Goal: Task Accomplishment & Management: Complete application form

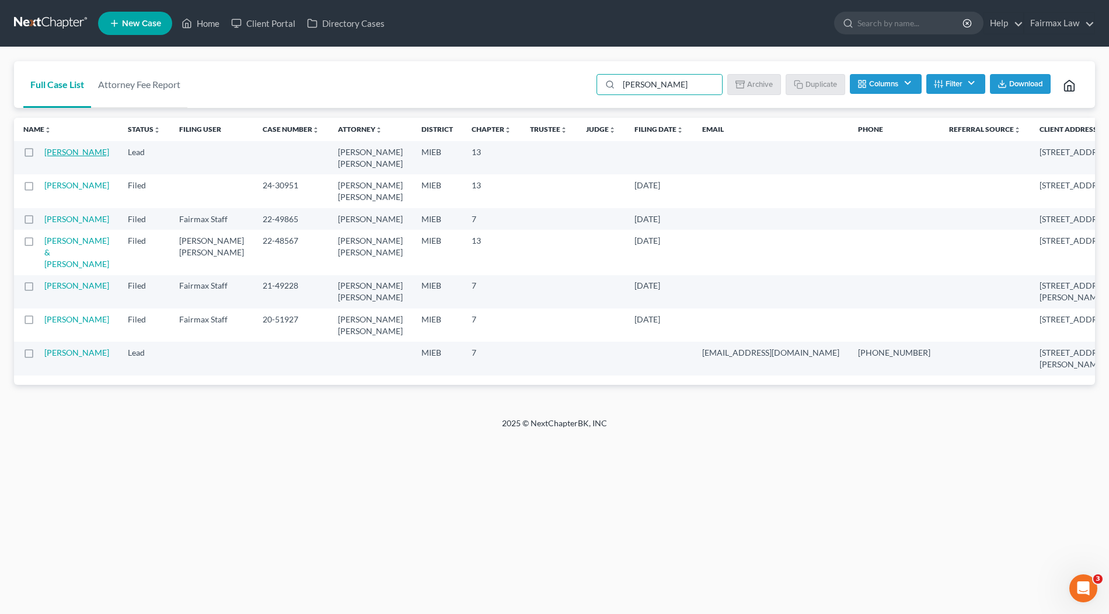
click at [51, 157] on link "[PERSON_NAME]" at bounding box center [76, 152] width 65 height 10
type input "[PERSON_NAME]"
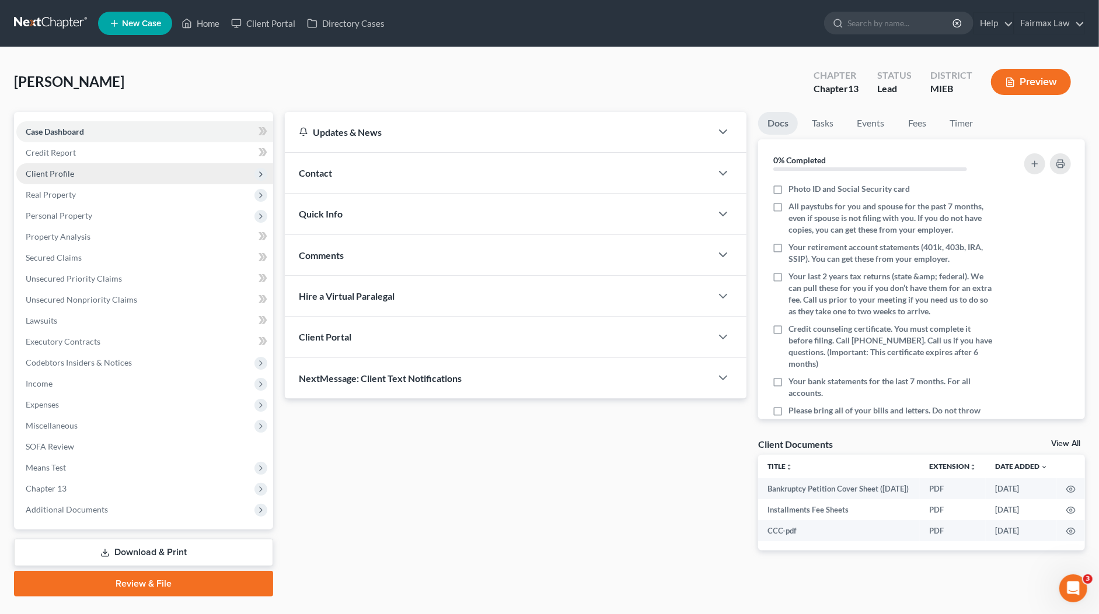
click at [83, 174] on span "Client Profile" at bounding box center [144, 173] width 257 height 21
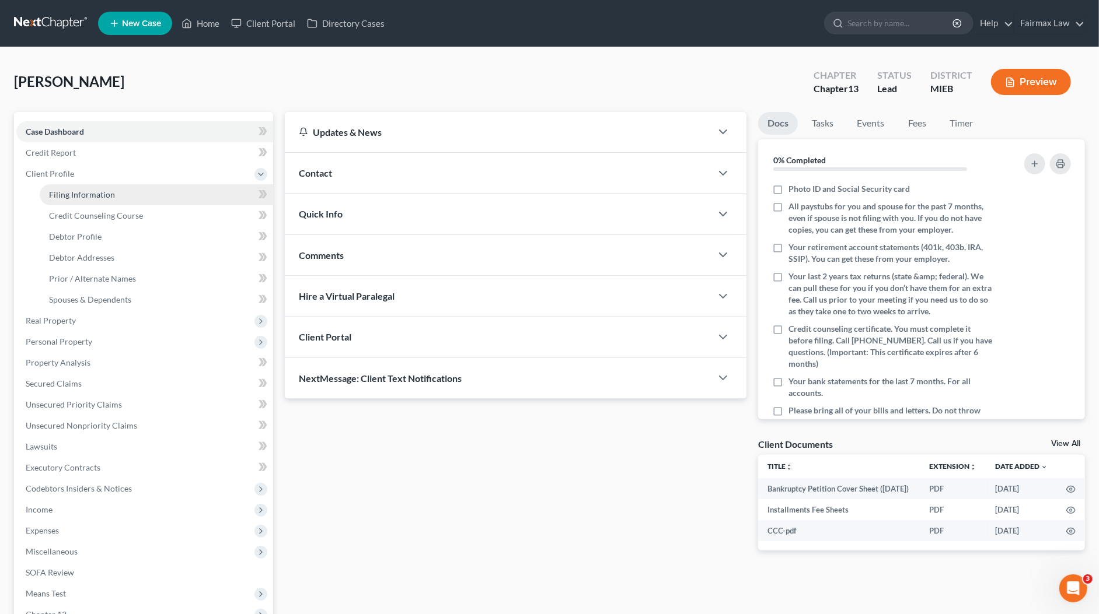
click at [78, 191] on span "Filing Information" at bounding box center [82, 195] width 66 height 10
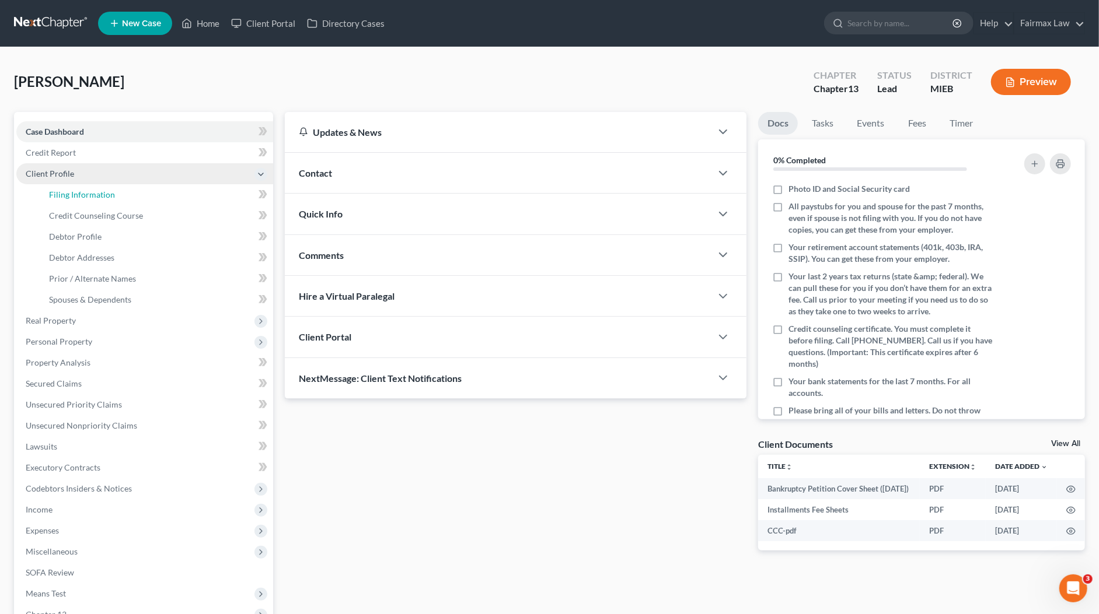
select select "1"
select select "0"
select select "3"
select select "40"
select select "0"
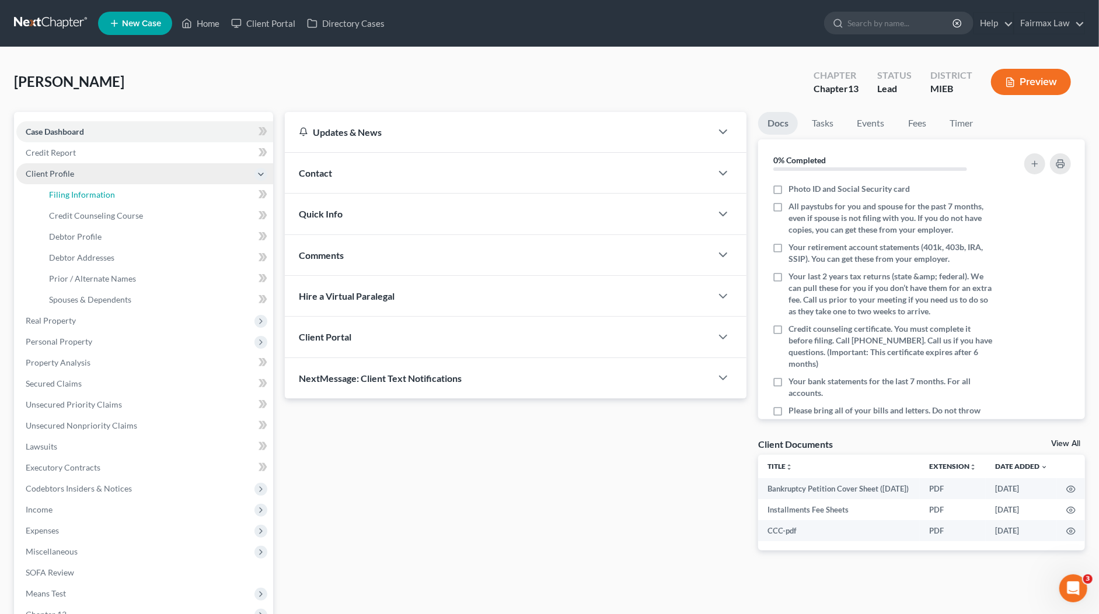
select select "23"
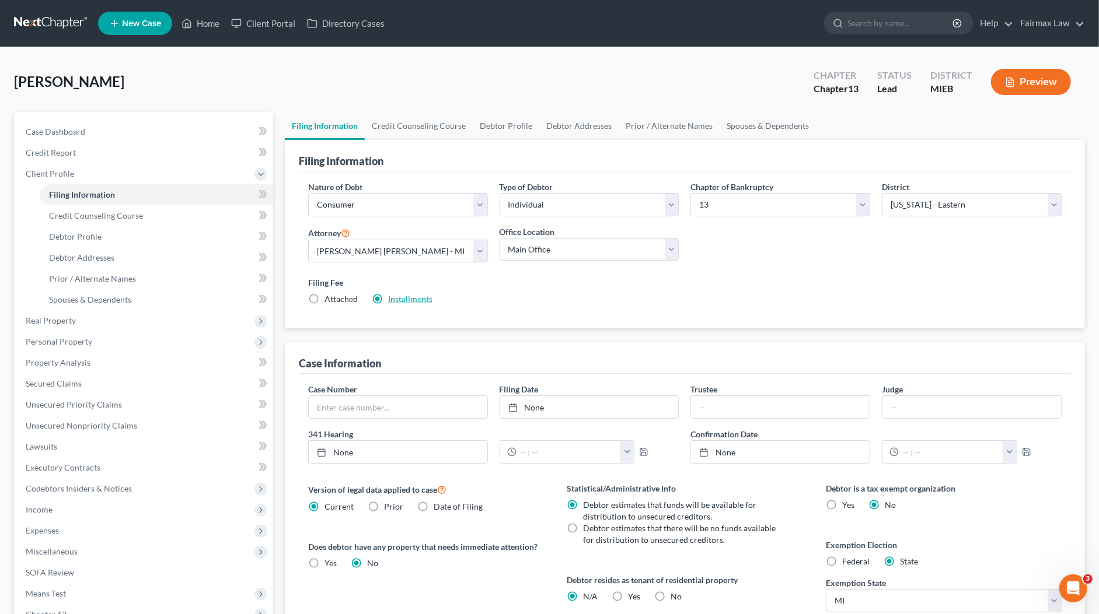
click at [416, 296] on link "Installments" at bounding box center [410, 299] width 44 height 10
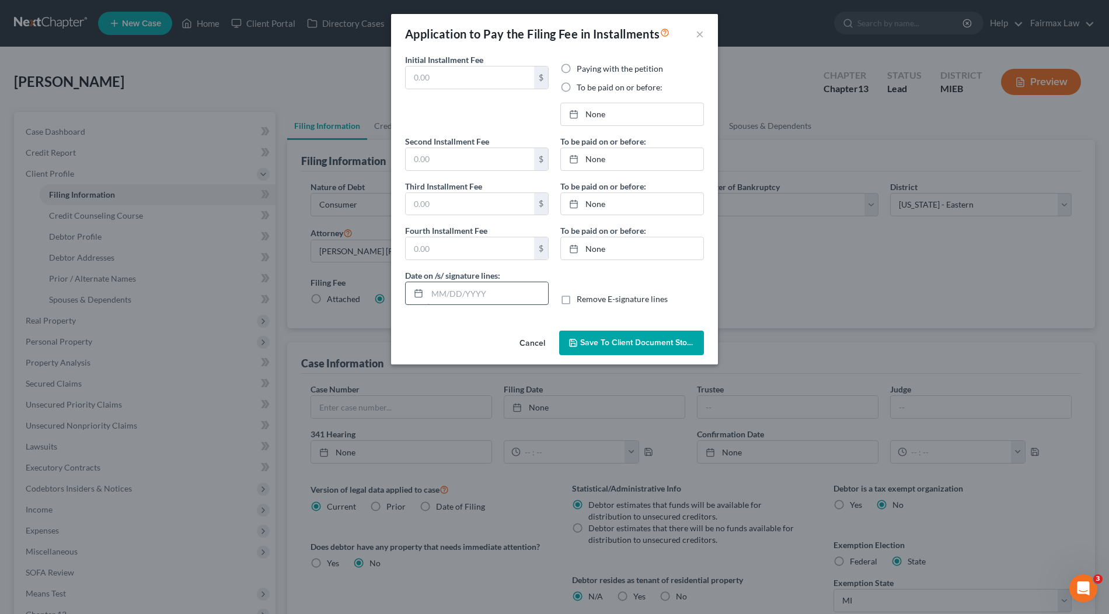
type input "100.00"
radio input "true"
type input "100.00"
type input "113.00"
type input "0.00"
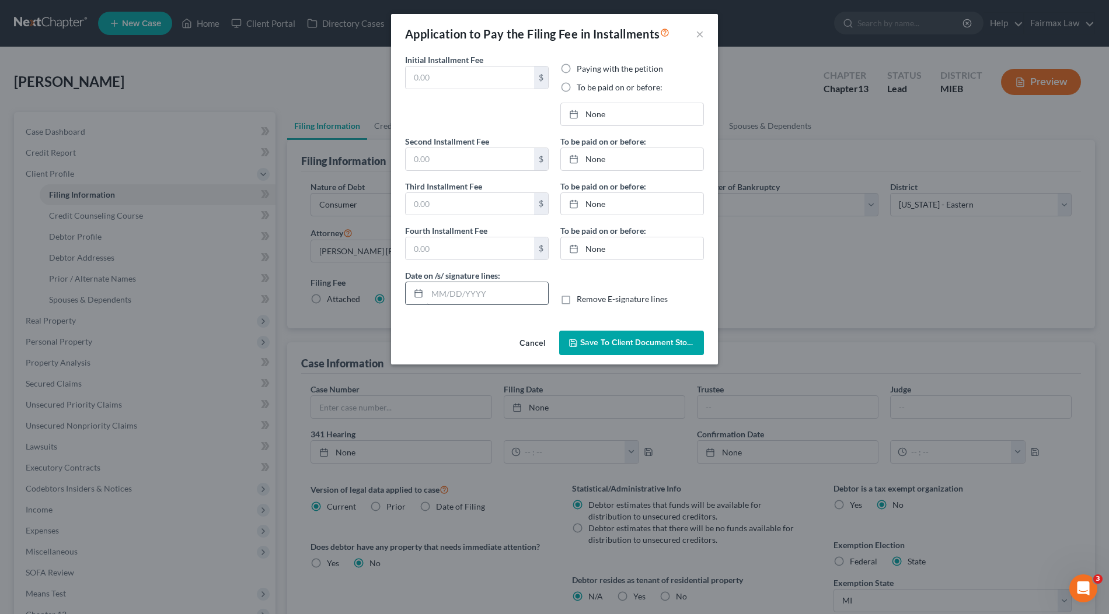
type input "[DATE]"
click at [897, 181] on div "Application to Pay the Filing Fee in Installments × Initial Installment Fee 100…" at bounding box center [554, 307] width 1109 height 614
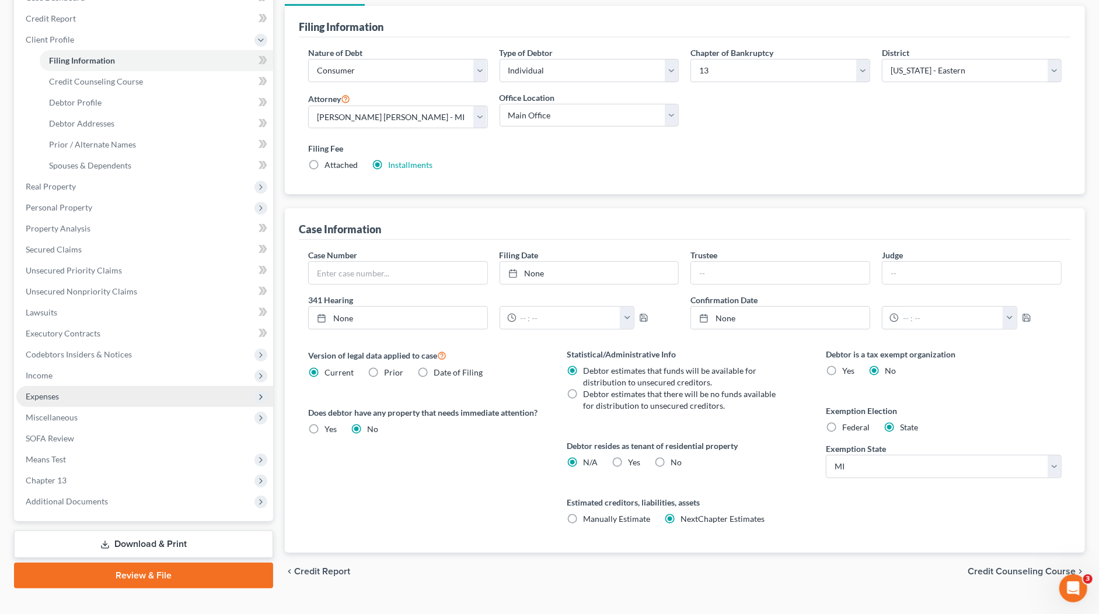
scroll to position [151, 0]
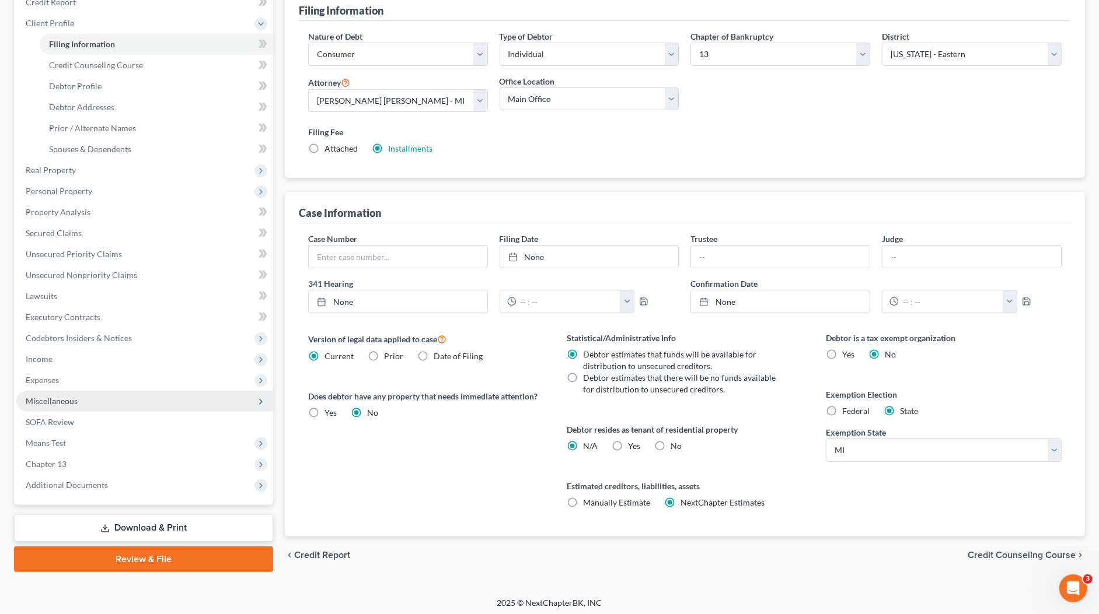
click at [61, 400] on span "Miscellaneous" at bounding box center [52, 401] width 52 height 10
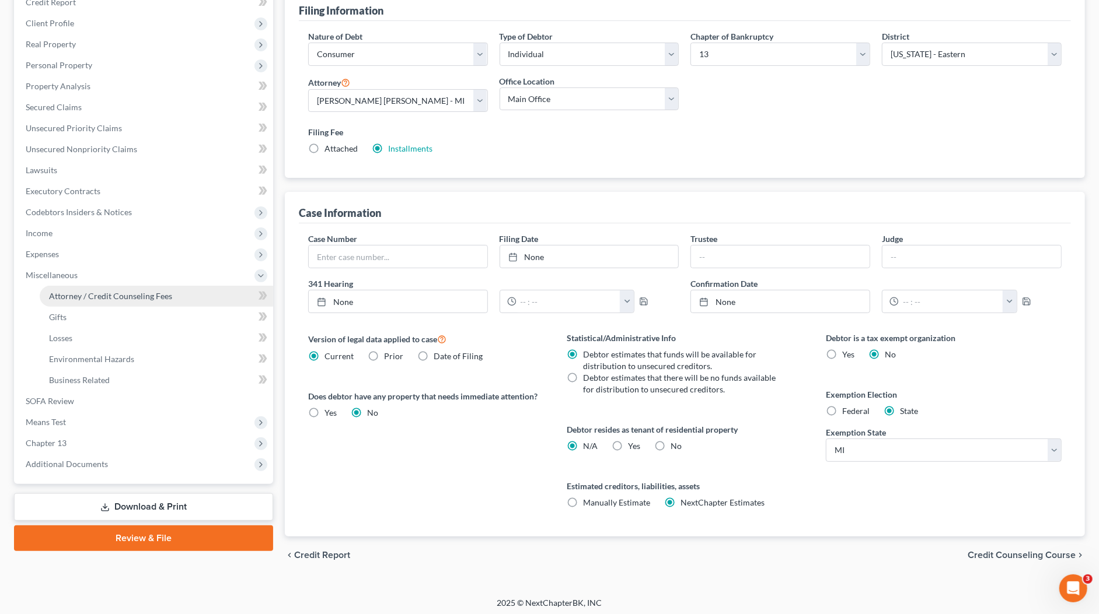
click at [110, 301] on link "Attorney / Credit Counseling Fees" at bounding box center [156, 296] width 233 height 21
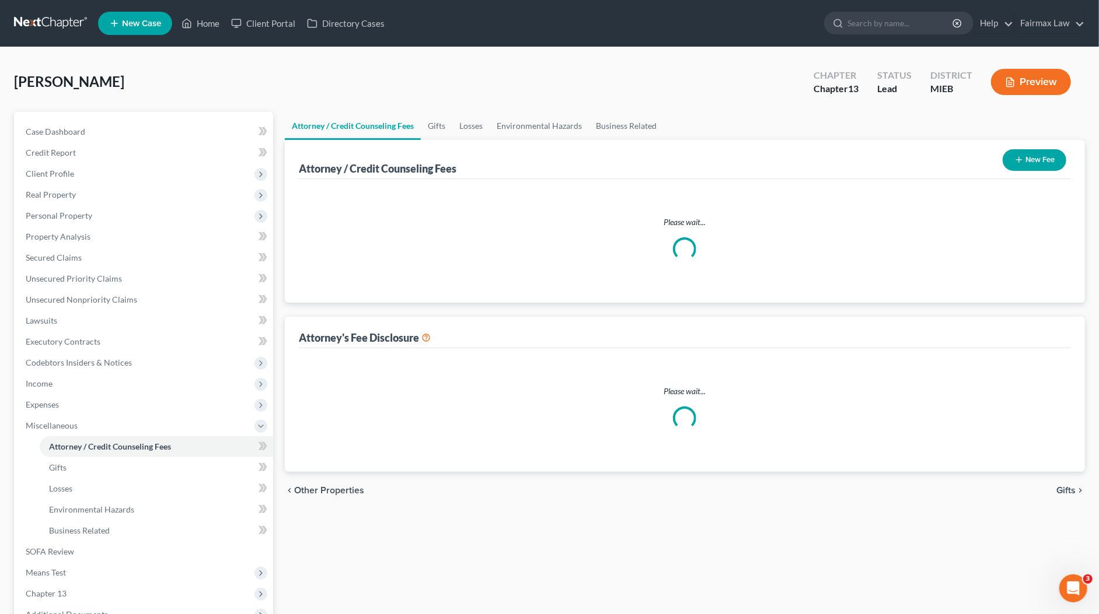
select select "3"
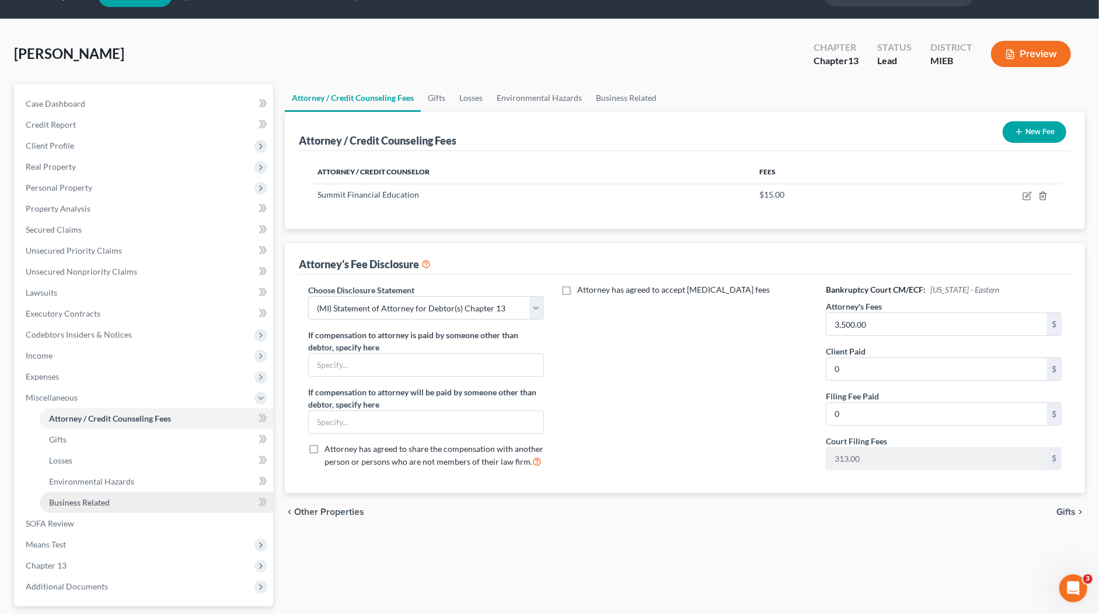
scroll to position [130, 0]
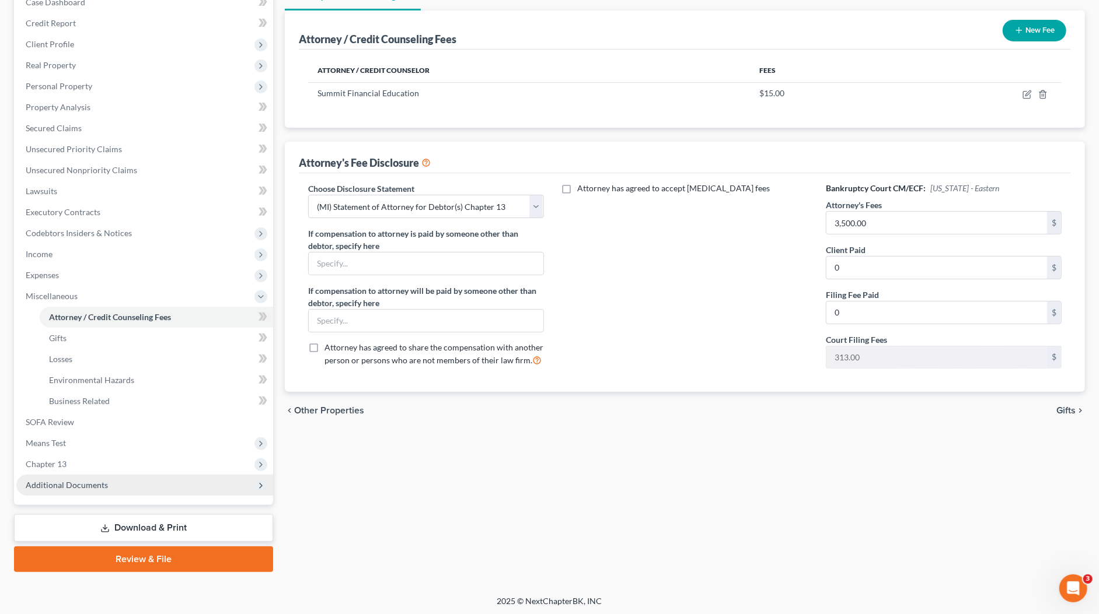
click at [93, 485] on span "Additional Documents" at bounding box center [67, 485] width 82 height 10
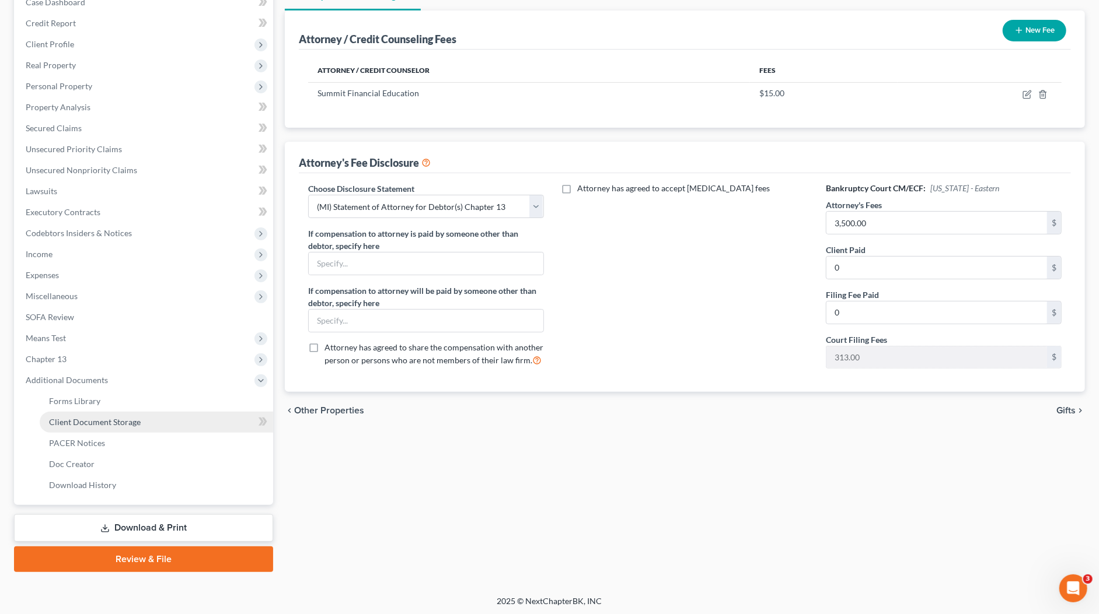
click at [100, 422] on span "Client Document Storage" at bounding box center [95, 422] width 92 height 10
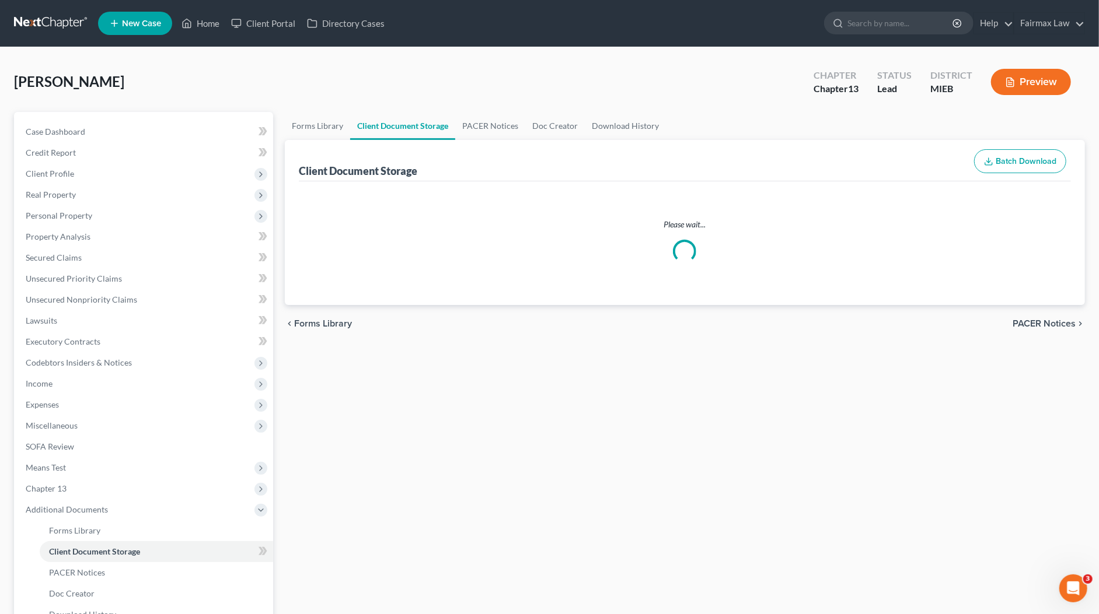
select select "7"
select select "32"
select select "6"
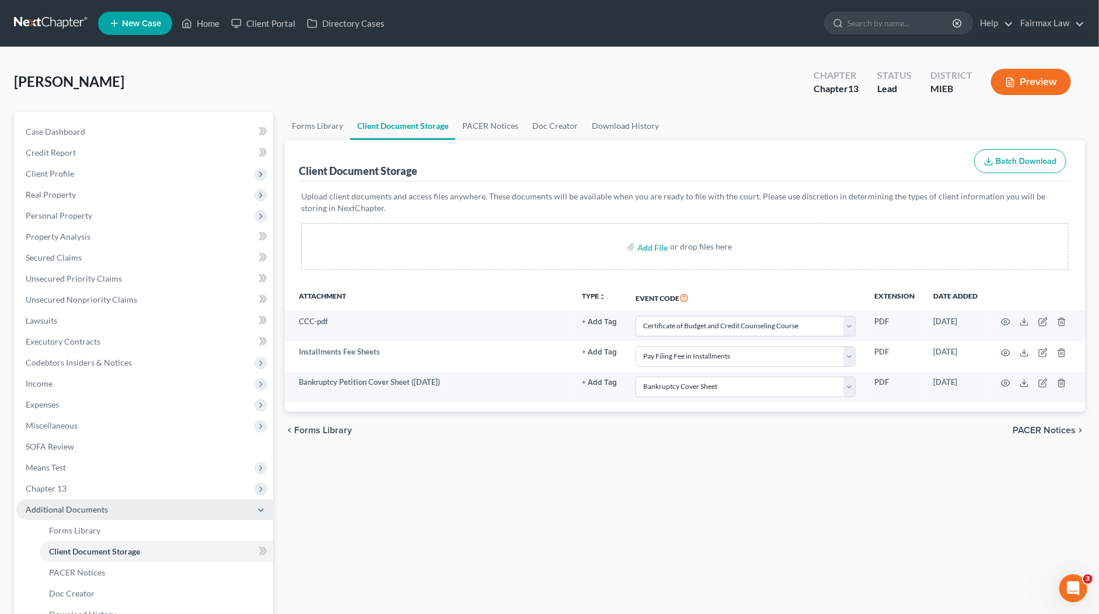
scroll to position [130, 0]
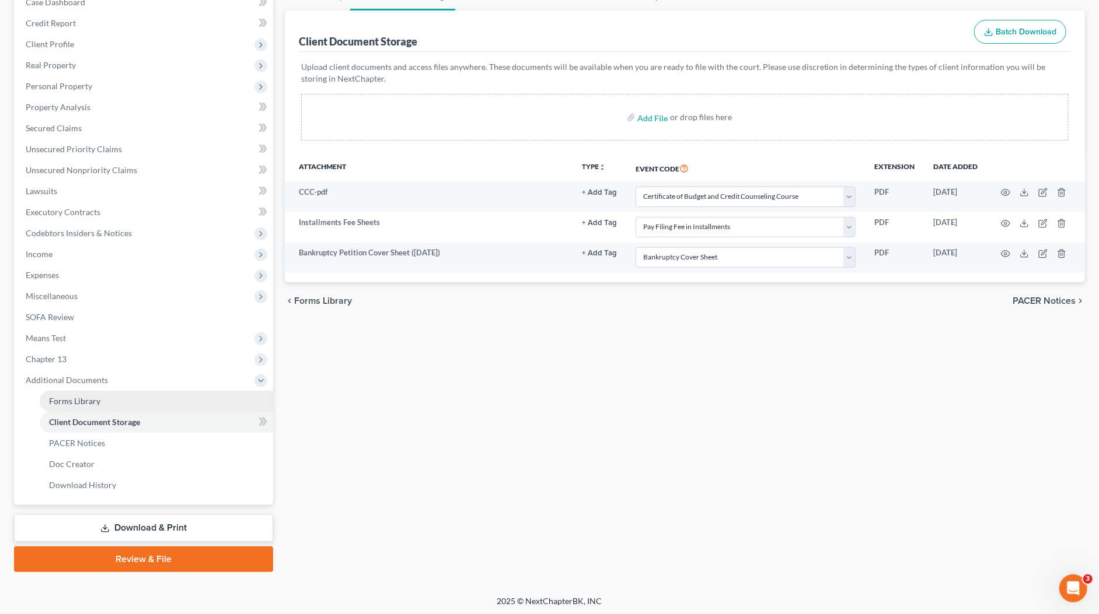
click at [95, 400] on span "Forms Library" at bounding box center [74, 401] width 51 height 10
